Goal: Task Accomplishment & Management: Use online tool/utility

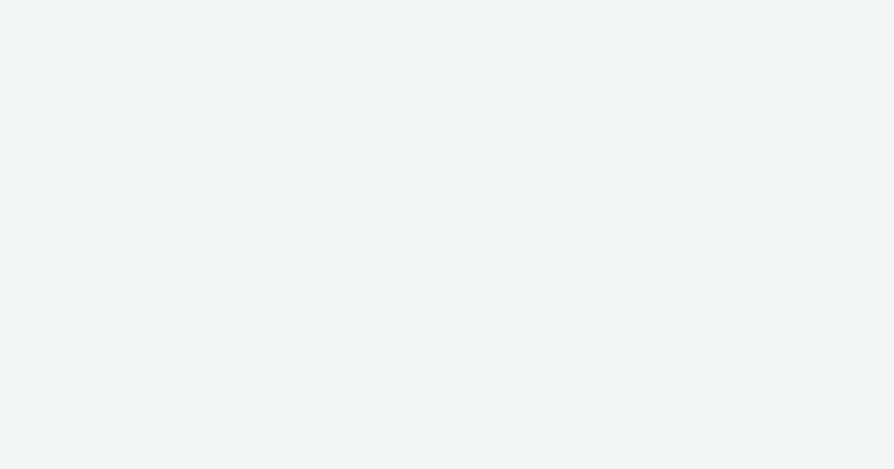
select select "47c37c18-910e-43a3-bb91-a2beb2847406"
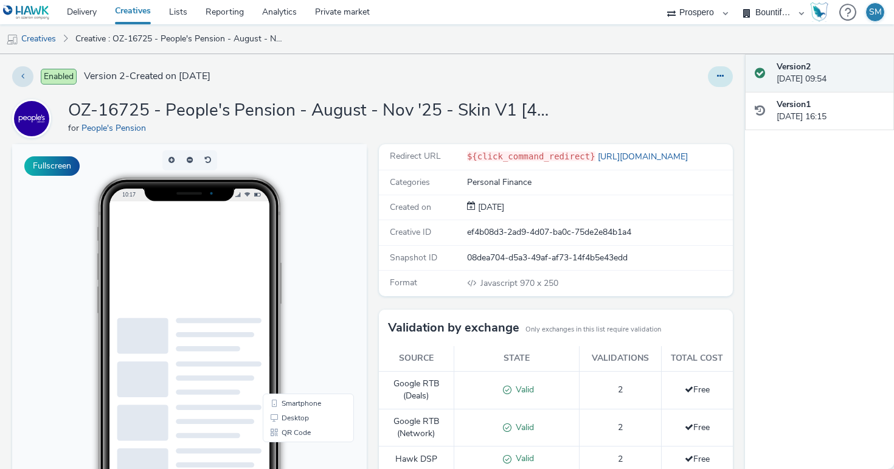
click at [719, 75] on icon at bounding box center [720, 76] width 7 height 9
click at [707, 90] on link "Edit" at bounding box center [687, 101] width 91 height 24
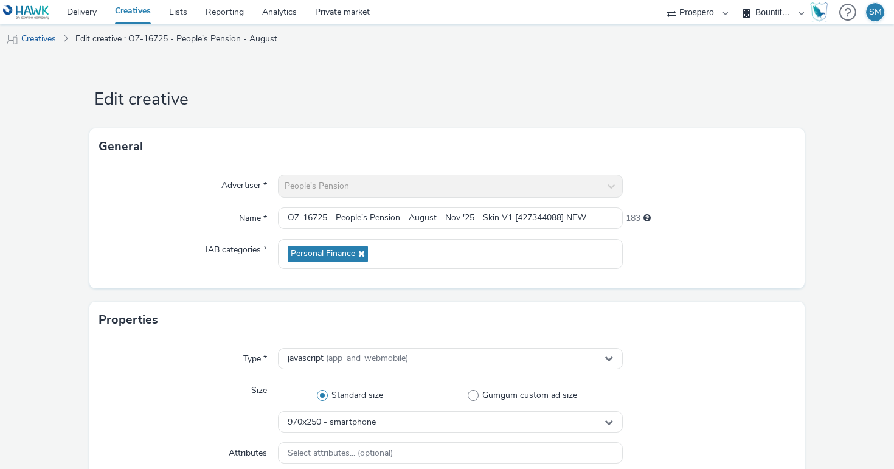
scroll to position [594, 0]
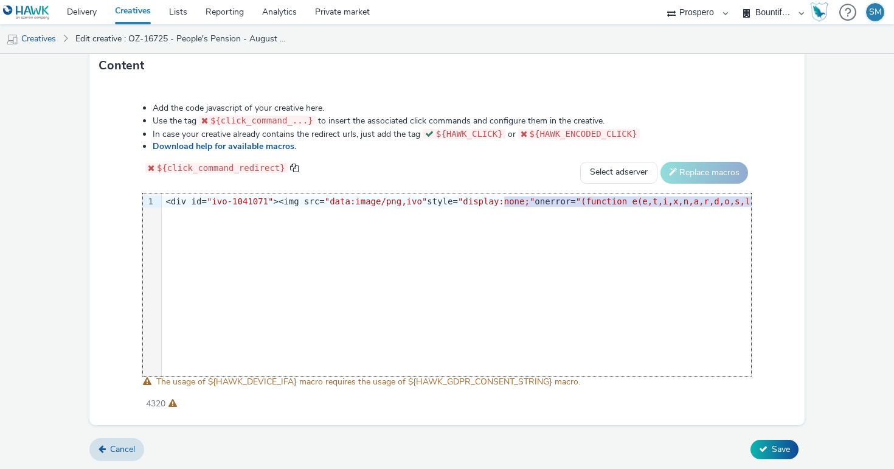
drag, startPoint x: 502, startPoint y: 198, endPoint x: 552, endPoint y: 224, distance: 56.0
click at [552, 225] on div "9 1 › <div id= "ivo-1041071" ><img src= "data:image/png,ivo" style= "display:no…" at bounding box center [447, 284] width 608 height 182
click at [552, 224] on div "9 1 › <div id= "ivo-1041071" ><img src= "data:image/png,ivo" style= "display:no…" at bounding box center [447, 284] width 608 height 182
drag, startPoint x: 165, startPoint y: 197, endPoint x: 240, endPoint y: 242, distance: 87.3
click at [240, 242] on div "9 1 › <div id= "ivo-1041071" ><img src= "data:image/png,ivo" style= "display:no…" at bounding box center [447, 284] width 608 height 182
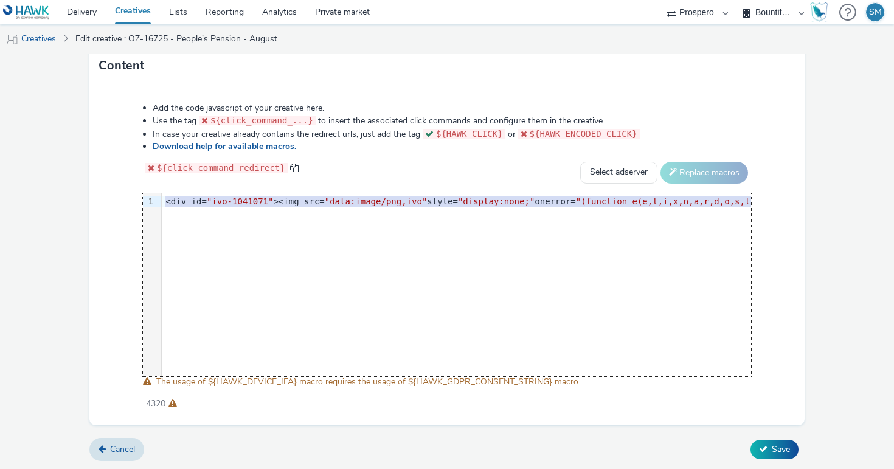
click at [240, 242] on div "9 1 › <div id= "ivo-1041071" ><img src= "data:image/png,ivo" style= "display:no…" at bounding box center [447, 284] width 608 height 182
drag, startPoint x: 164, startPoint y: 200, endPoint x: 166, endPoint y: 242, distance: 42.0
click at [166, 242] on div "9 1 › <div id= "ivo-1041071" ><img src= "data:image/png,ivo" style= "display:no…" at bounding box center [447, 284] width 608 height 182
